Goal: Find contact information: Find contact information

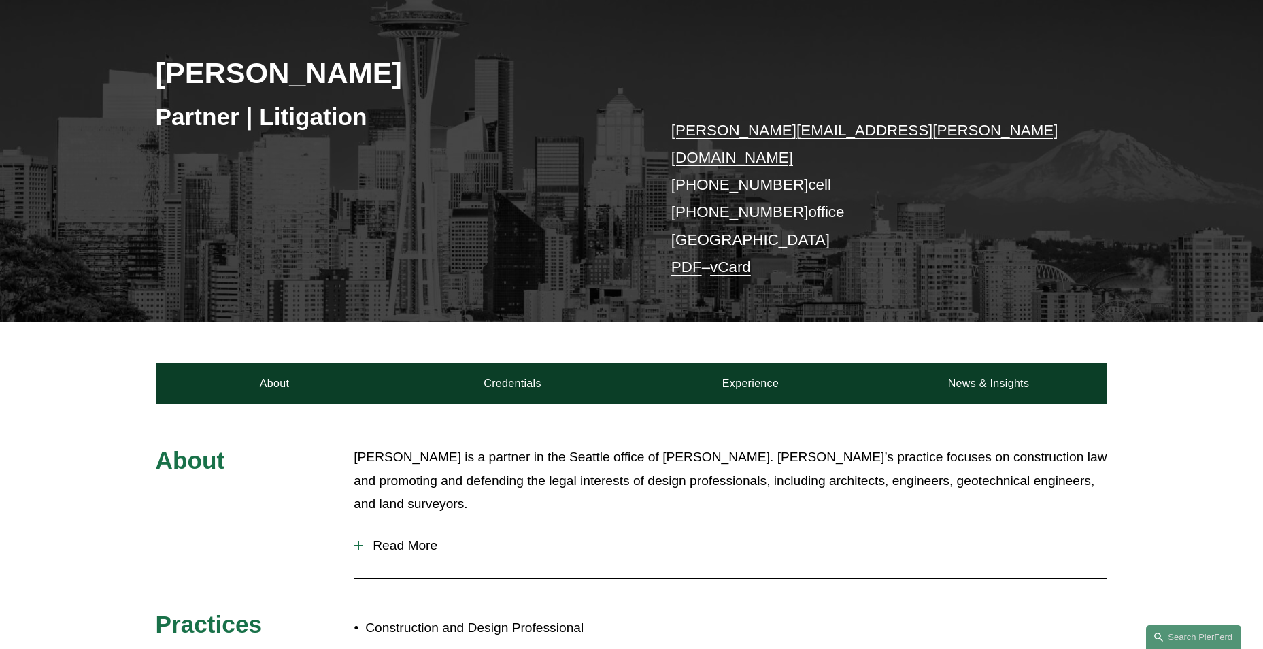
scroll to position [204, 0]
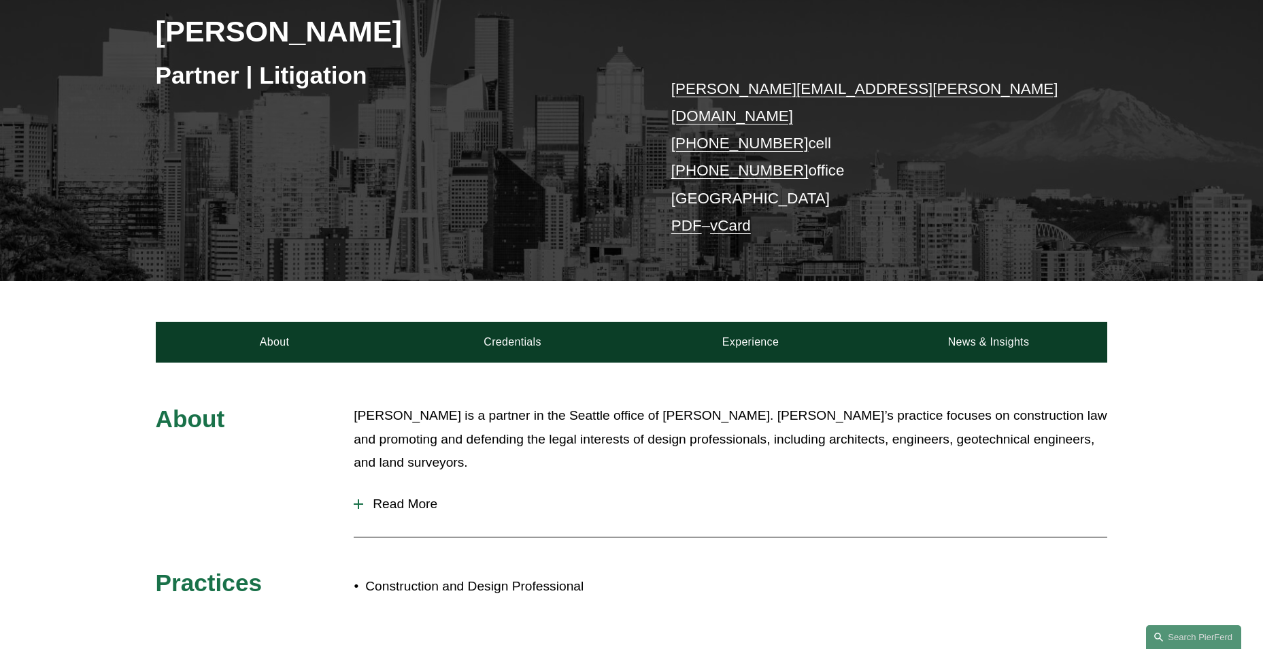
click at [736, 217] on link "vCard" at bounding box center [730, 225] width 41 height 17
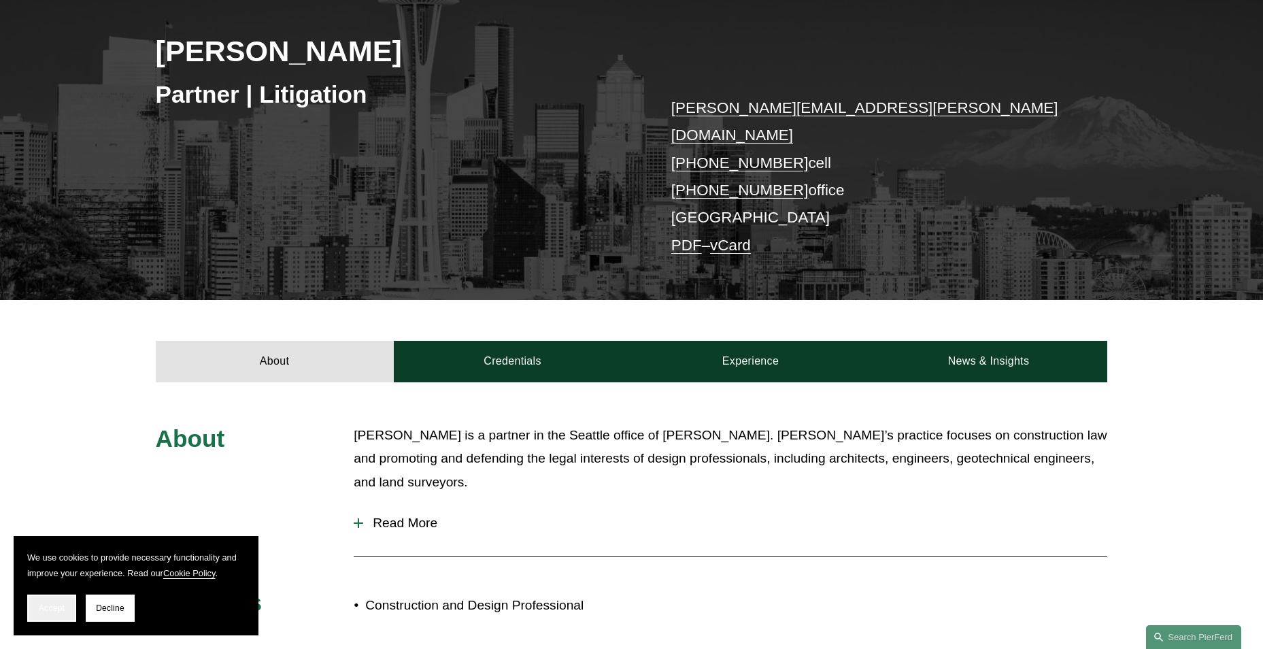
click at [49, 610] on span "Accept" at bounding box center [52, 608] width 26 height 10
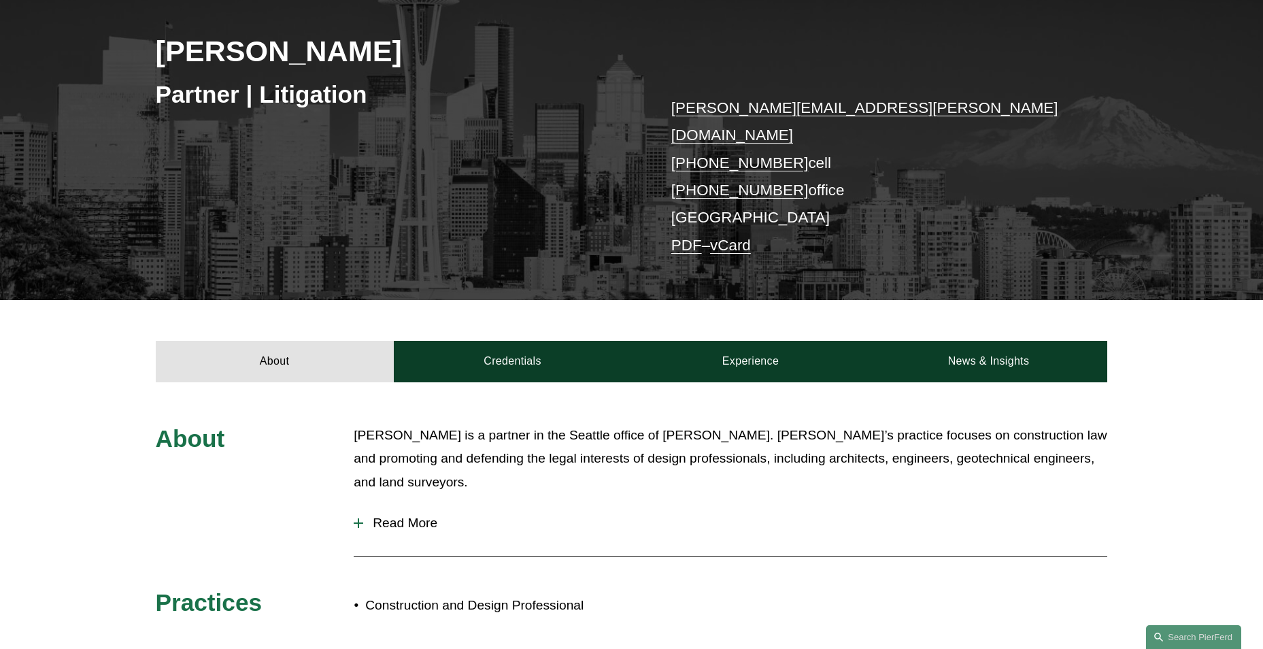
click at [742, 237] on link "vCard" at bounding box center [730, 245] width 41 height 17
click at [566, 248] on div "[PERSON_NAME] Partner | Litigation [PERSON_NAME][EMAIL_ADDRESS][PERSON_NAME][DO…" at bounding box center [631, 125] width 1263 height 349
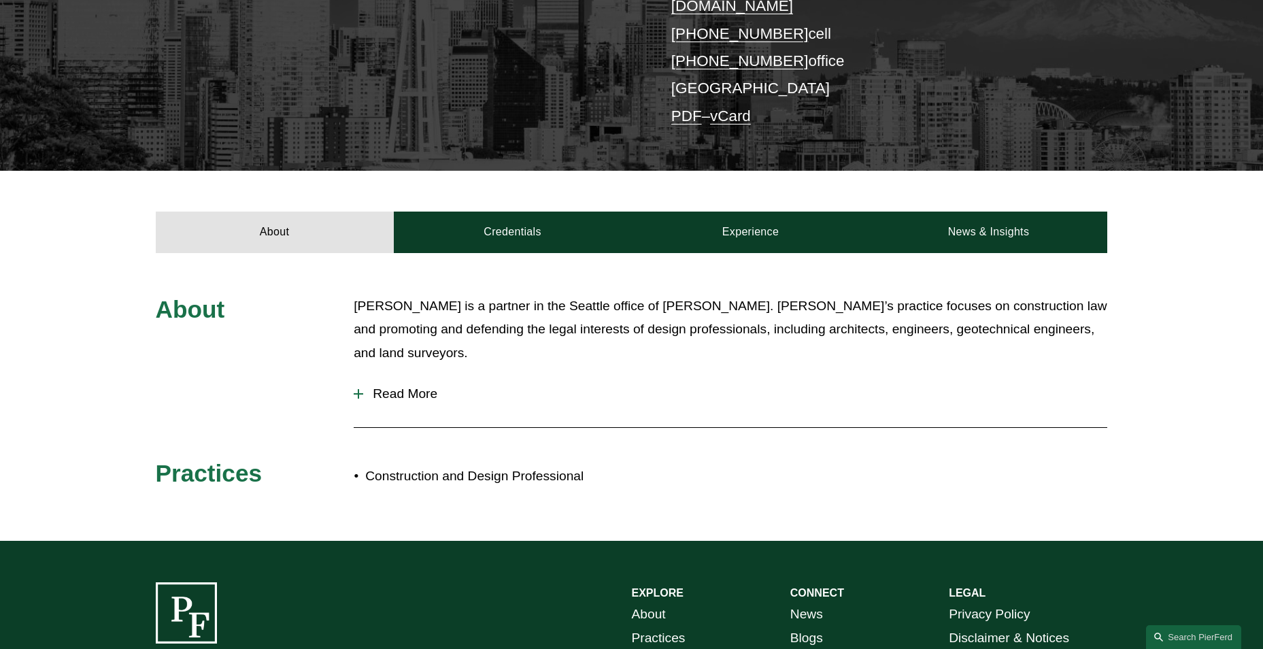
scroll to position [514, 0]
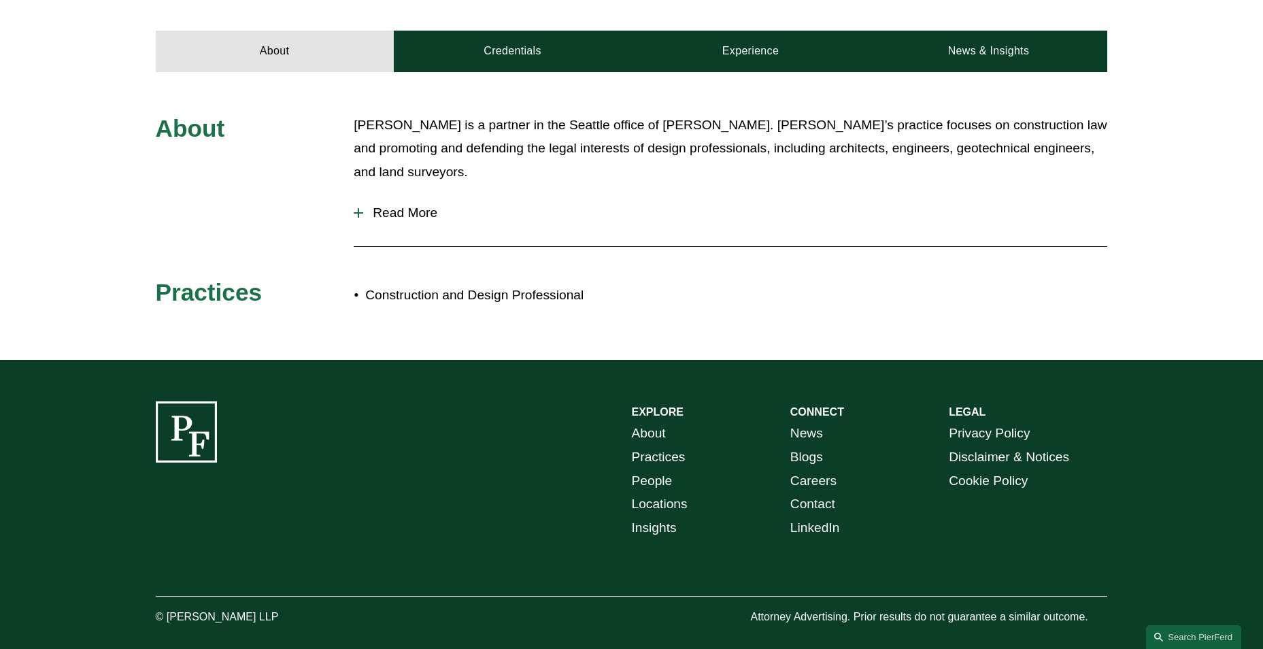
click at [819, 492] on link "Contact" at bounding box center [812, 504] width 45 height 24
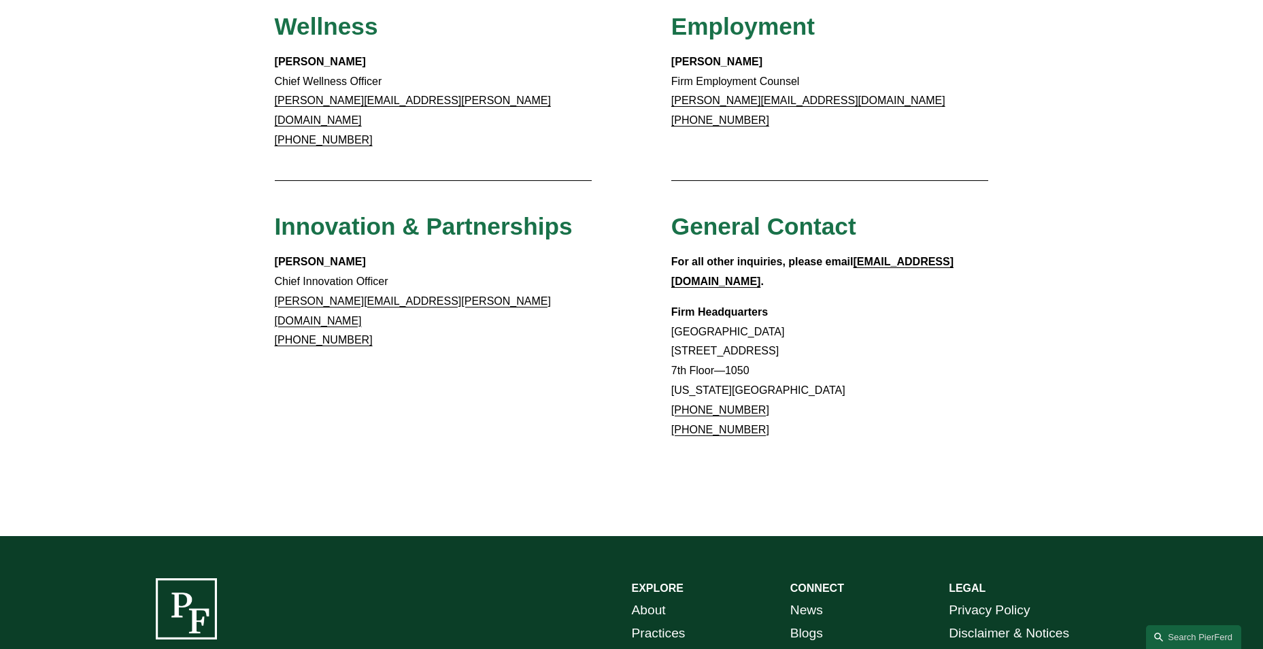
scroll to position [1099, 0]
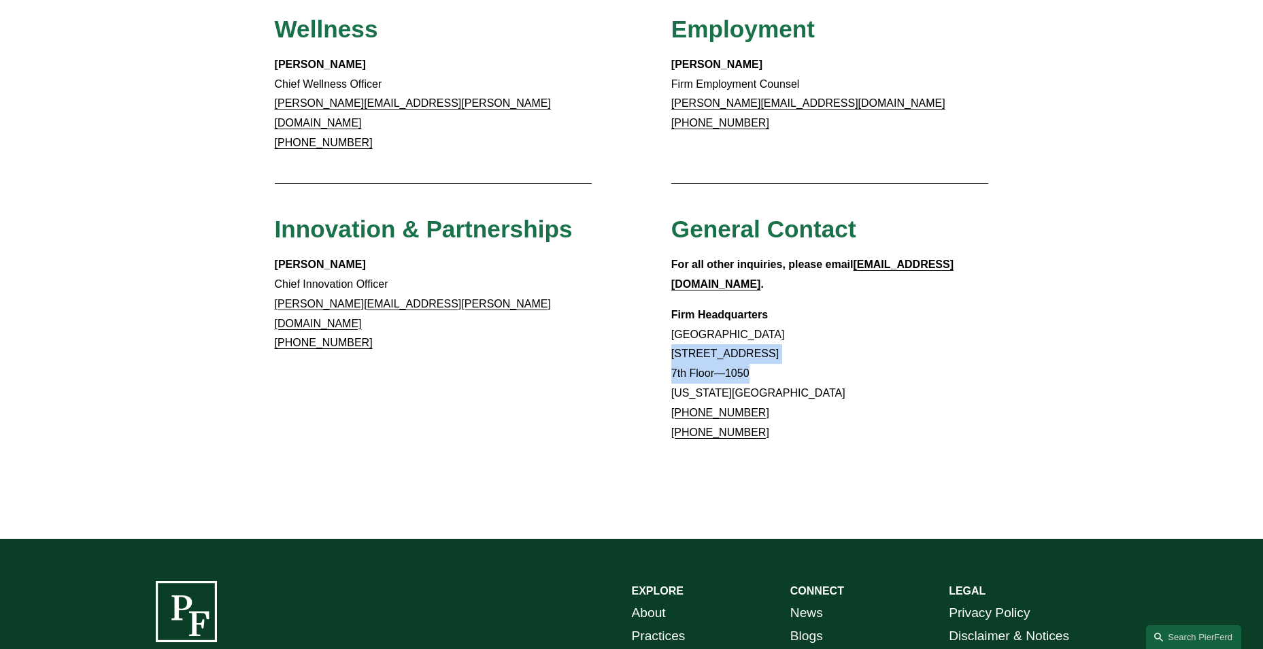
drag, startPoint x: 756, startPoint y: 307, endPoint x: 670, endPoint y: 291, distance: 87.1
click at [671, 305] on p "Firm Headquarters [GEOGRAPHIC_DATA] [STREET_ADDRESS][US_STATE] [PHONE_NUMBER] […" at bounding box center [830, 373] width 318 height 137
copy p "[STREET_ADDRESS] Floor—1050"
click at [872, 305] on p "Firm Headquarters [GEOGRAPHIC_DATA] [STREET_ADDRESS][US_STATE] [PHONE_NUMBER] […" at bounding box center [830, 373] width 318 height 137
drag, startPoint x: 772, startPoint y: 324, endPoint x: 674, endPoint y: 331, distance: 98.1
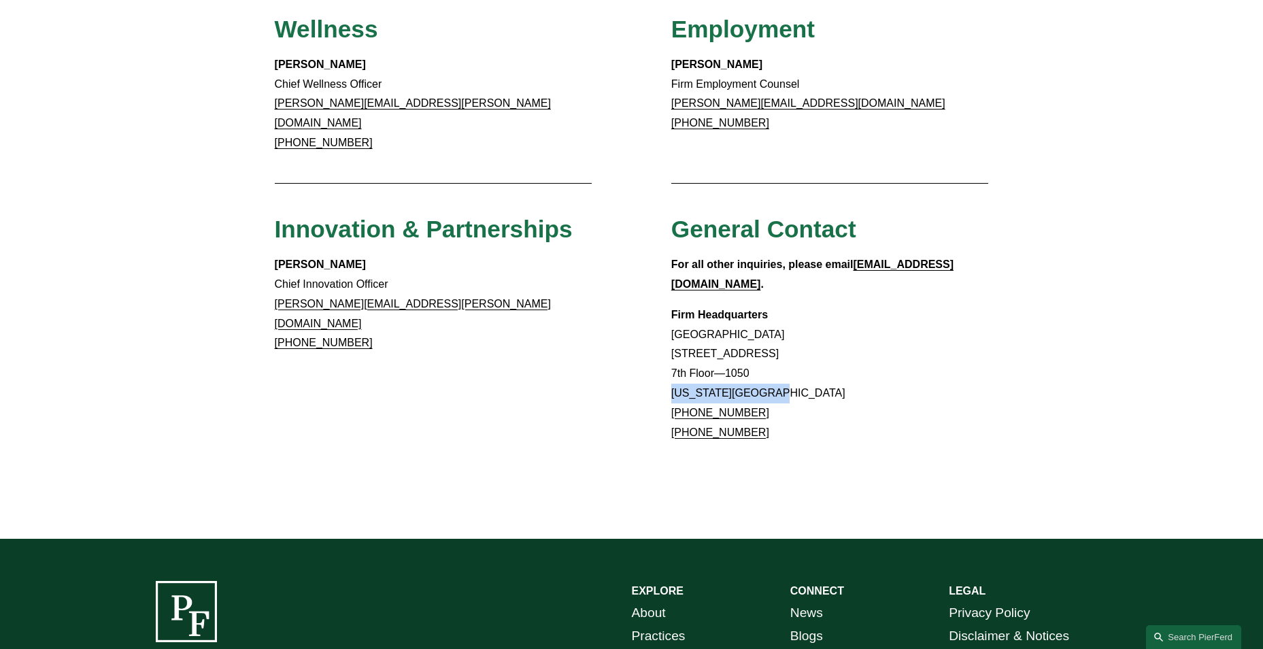
click at [674, 331] on p "Firm Headquarters Rockefeller Center 1270 Avenue of the Americas 7th Floor—1050…" at bounding box center [830, 373] width 318 height 137
copy p "New York, NY 10020"
